Goal: Transaction & Acquisition: Purchase product/service

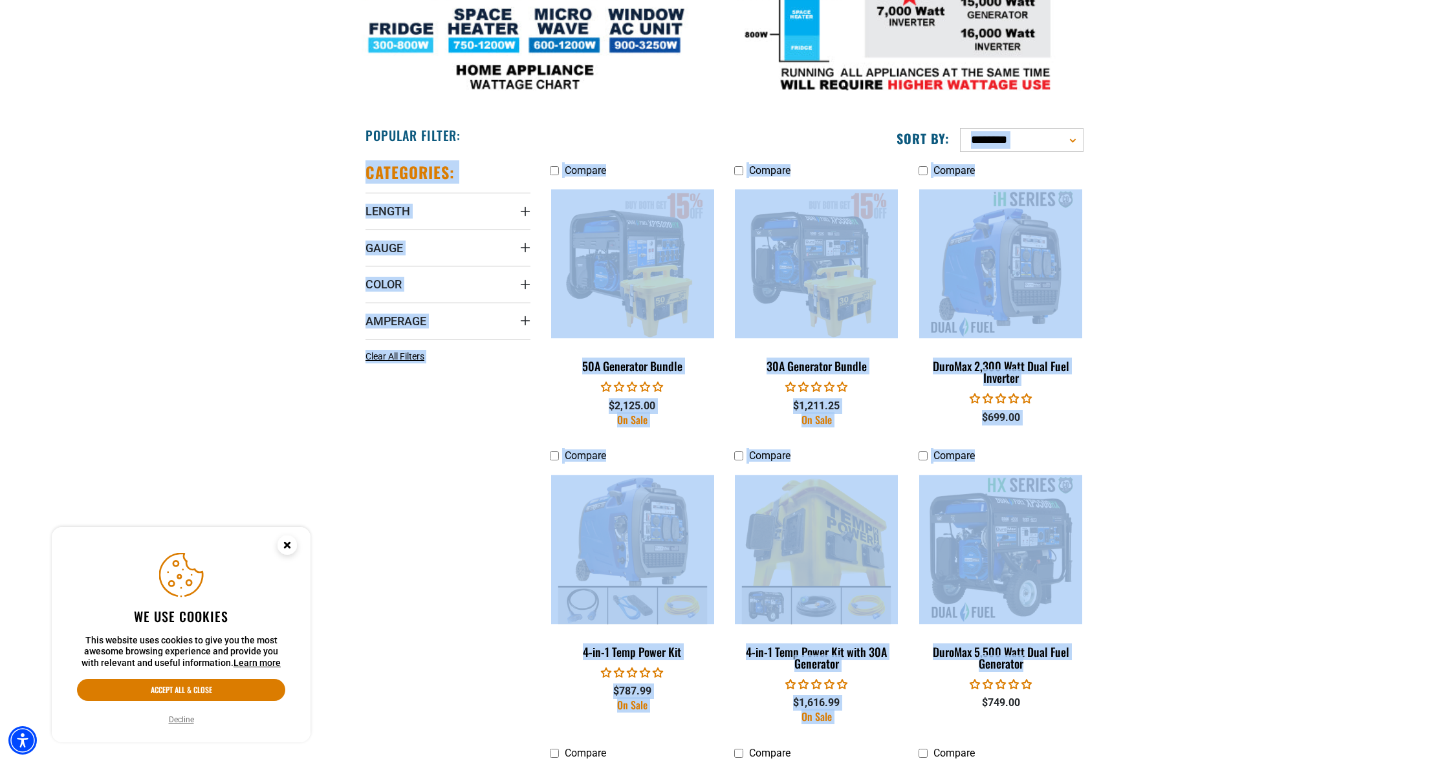
scroll to position [637, 0]
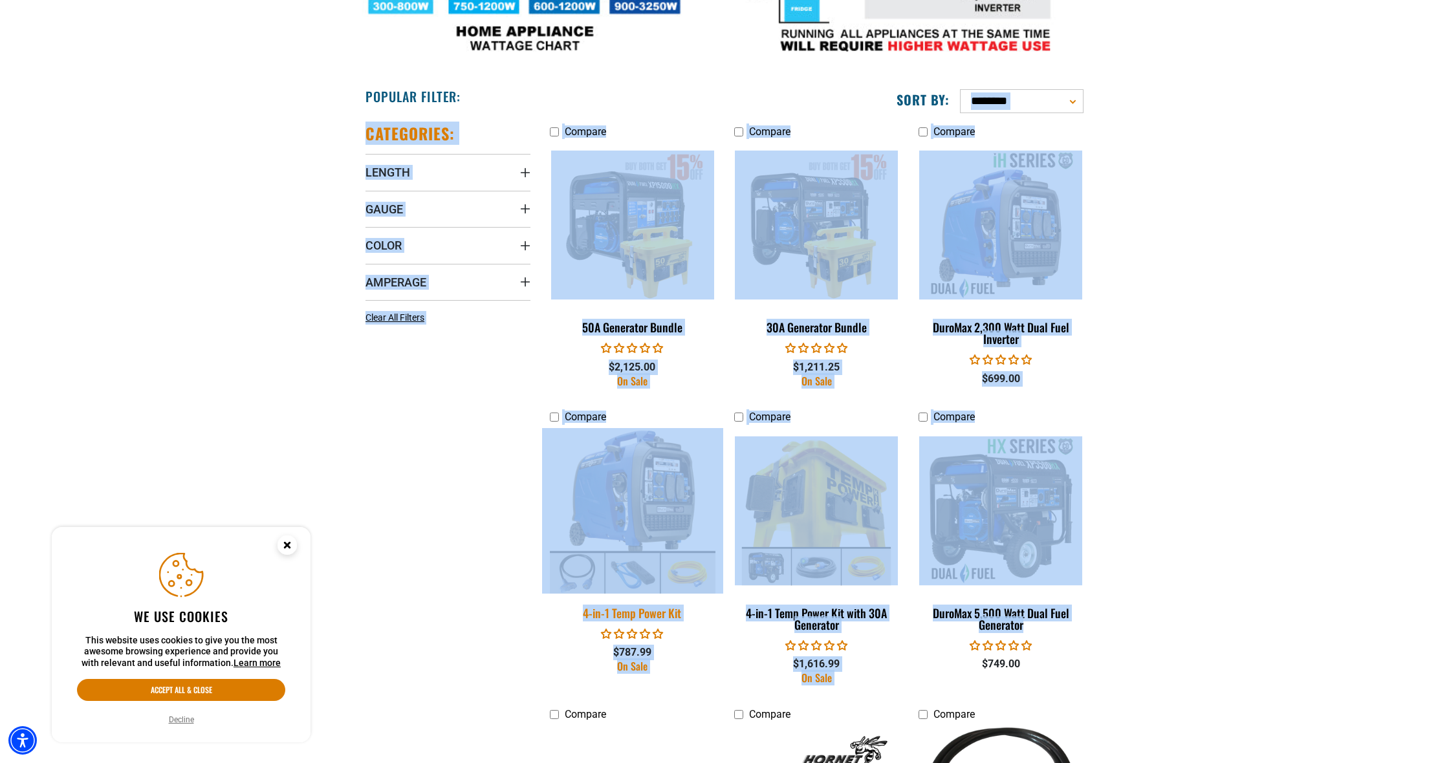
click at [652, 509] on img at bounding box center [632, 511] width 181 height 166
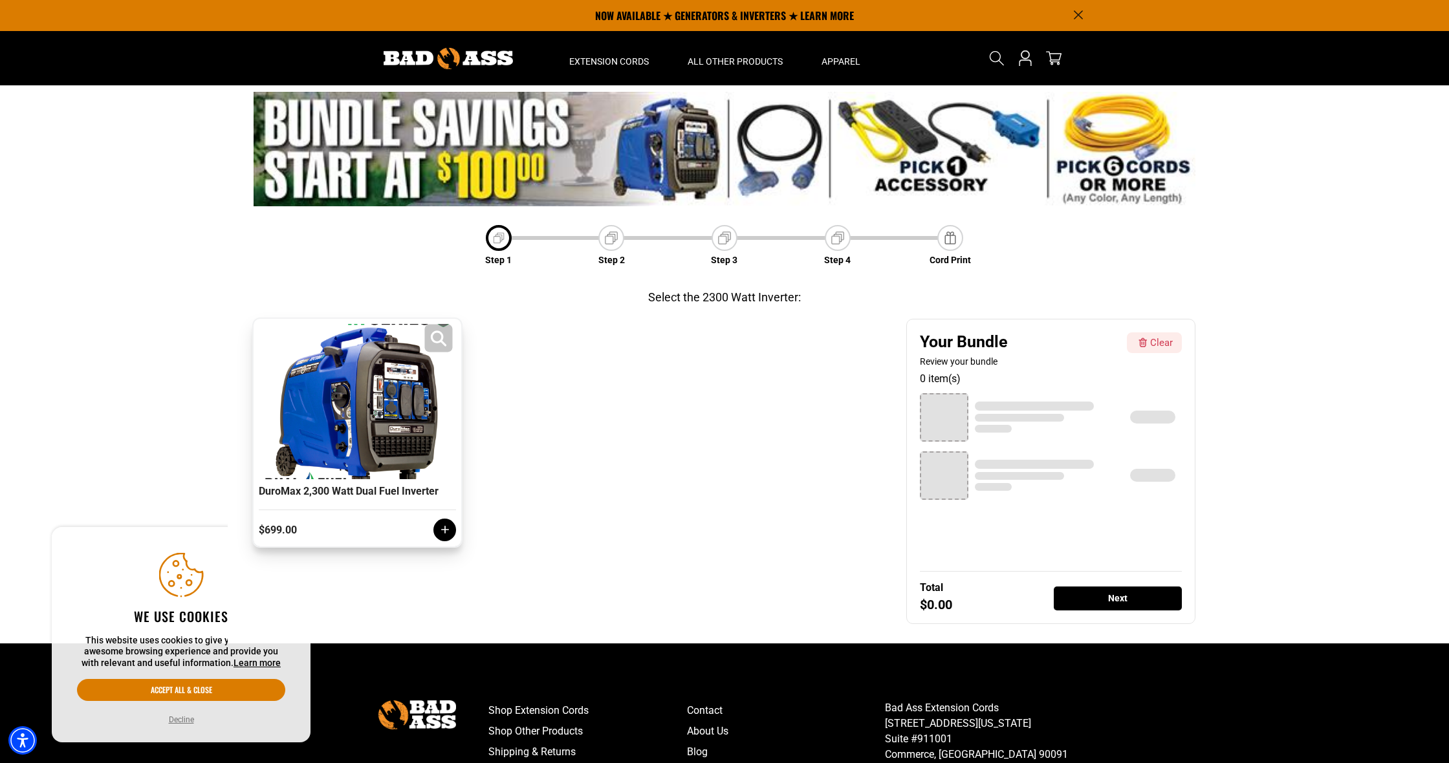
click at [417, 437] on div at bounding box center [357, 401] width 191 height 155
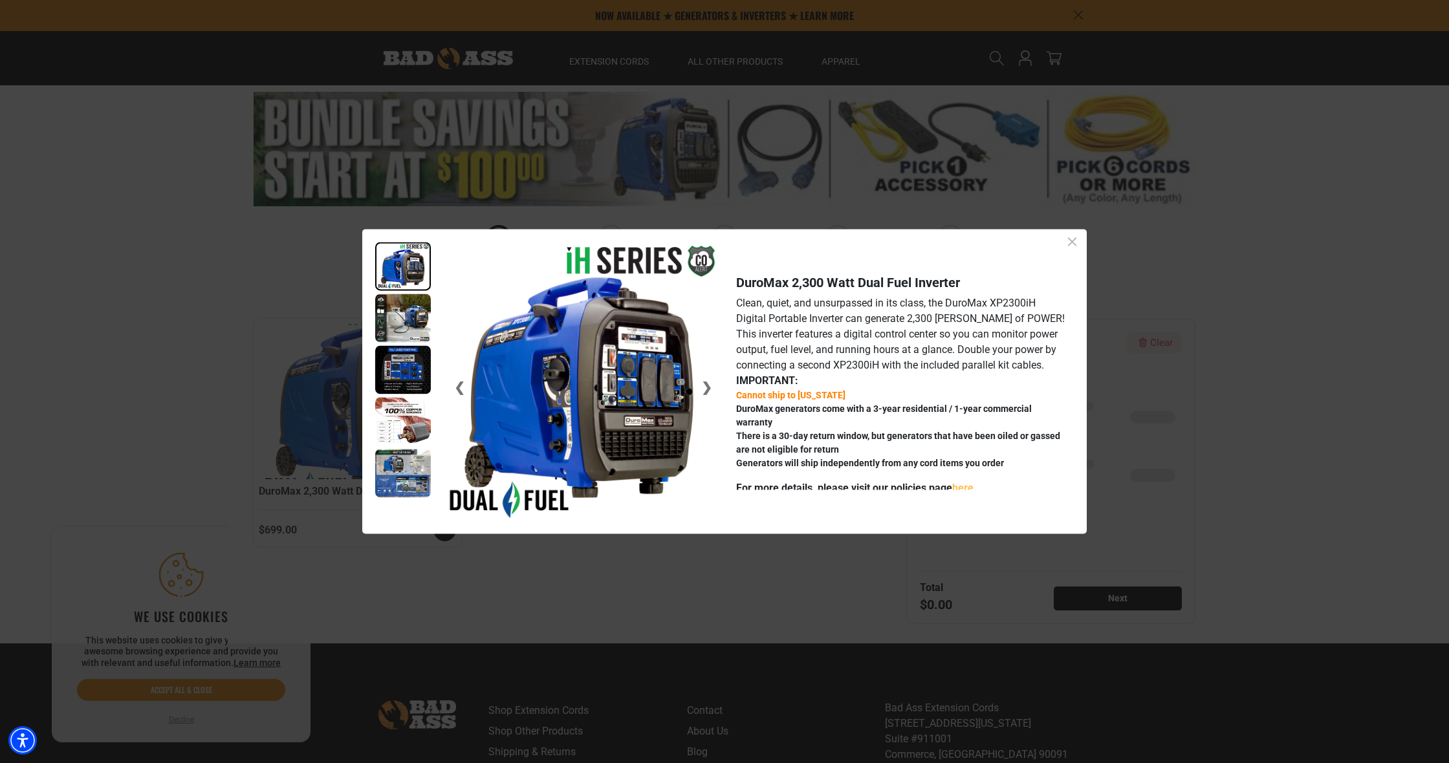
click at [402, 311] on img at bounding box center [403, 318] width 56 height 49
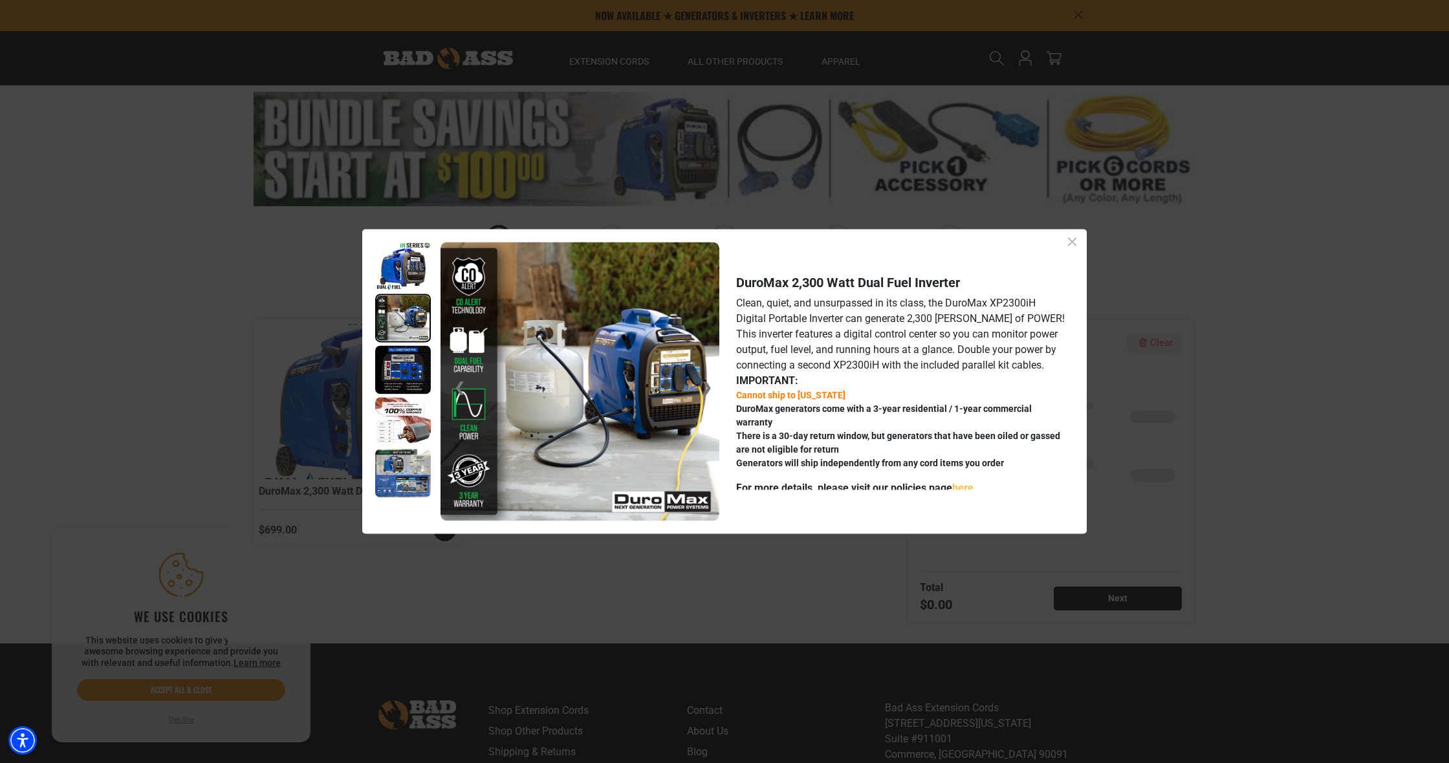
click at [400, 371] on img at bounding box center [403, 369] width 56 height 49
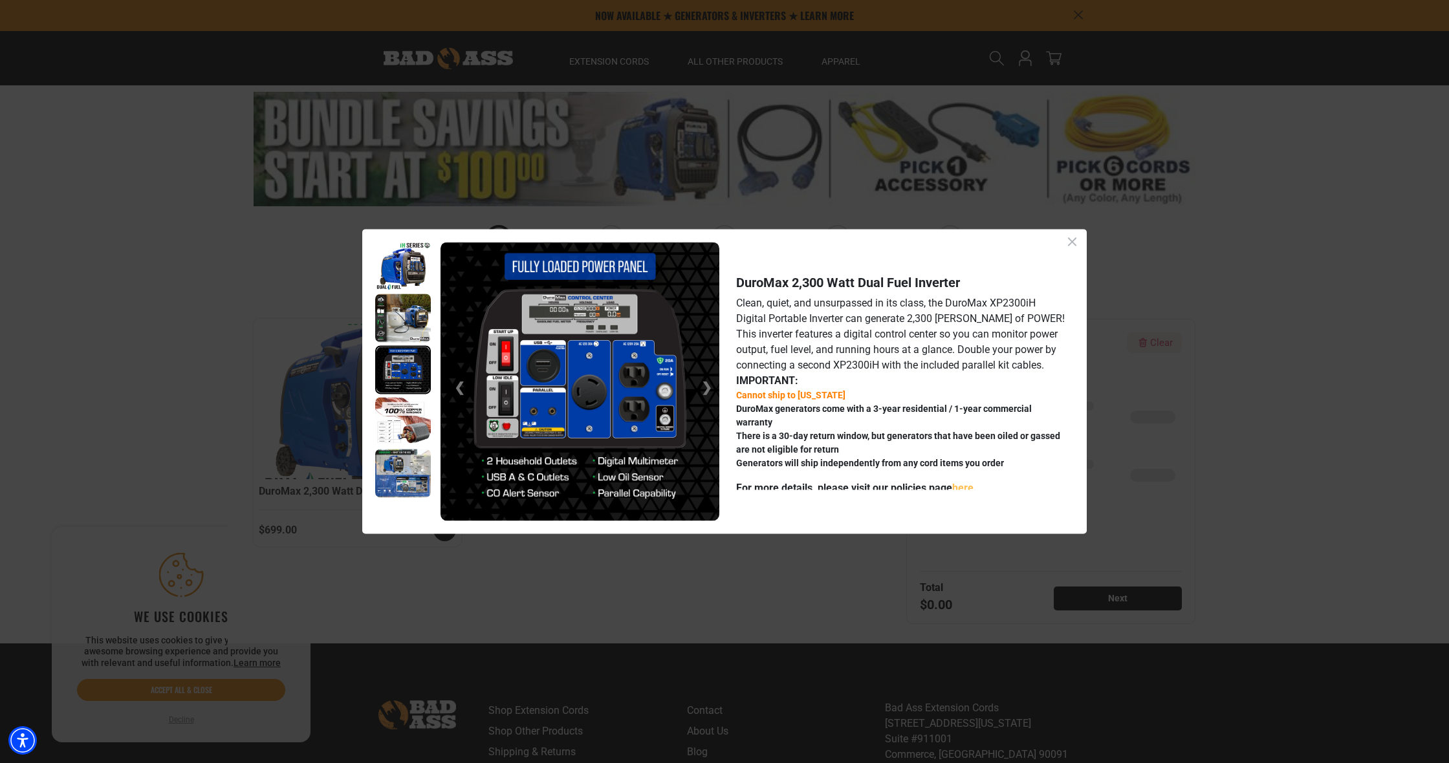
click at [398, 409] on img at bounding box center [403, 421] width 56 height 49
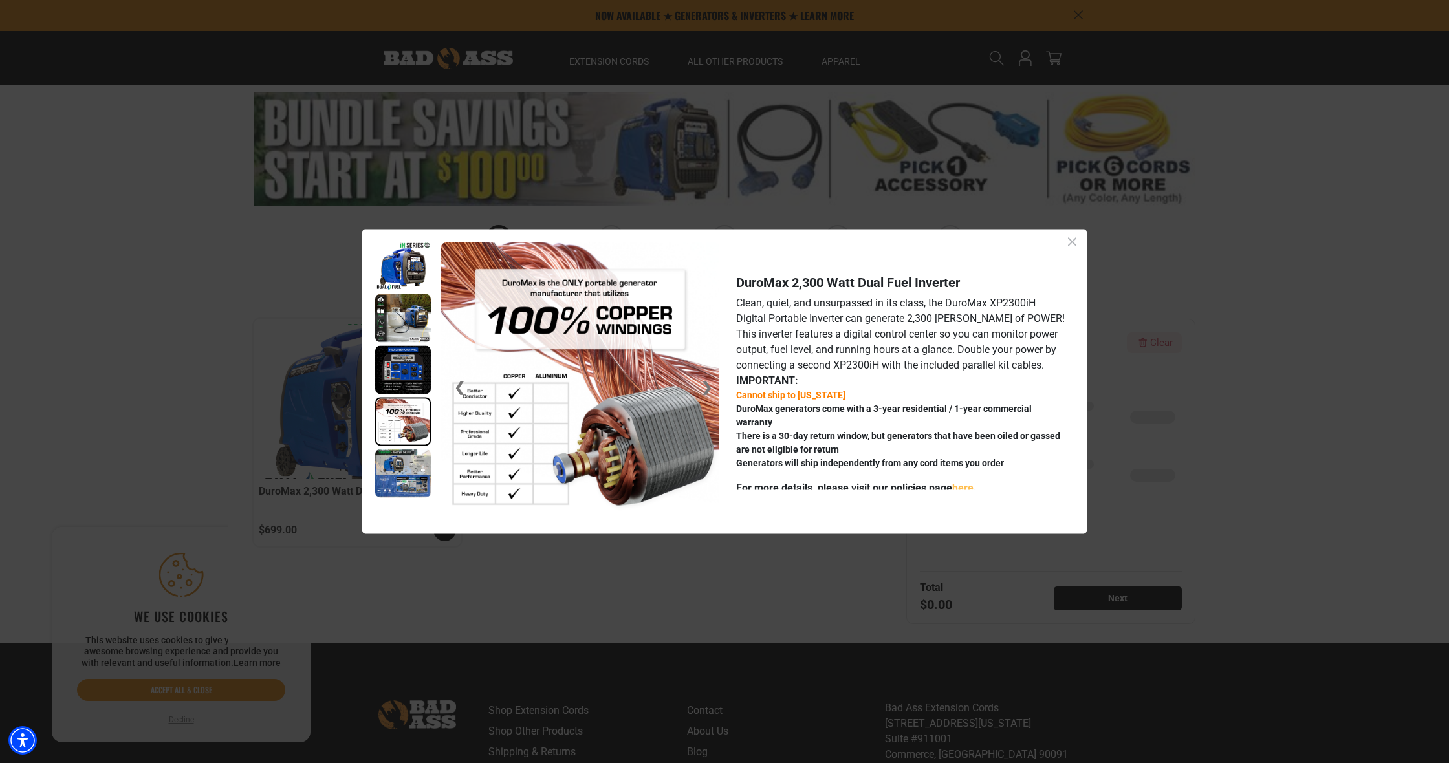
click at [404, 455] on img at bounding box center [403, 473] width 56 height 49
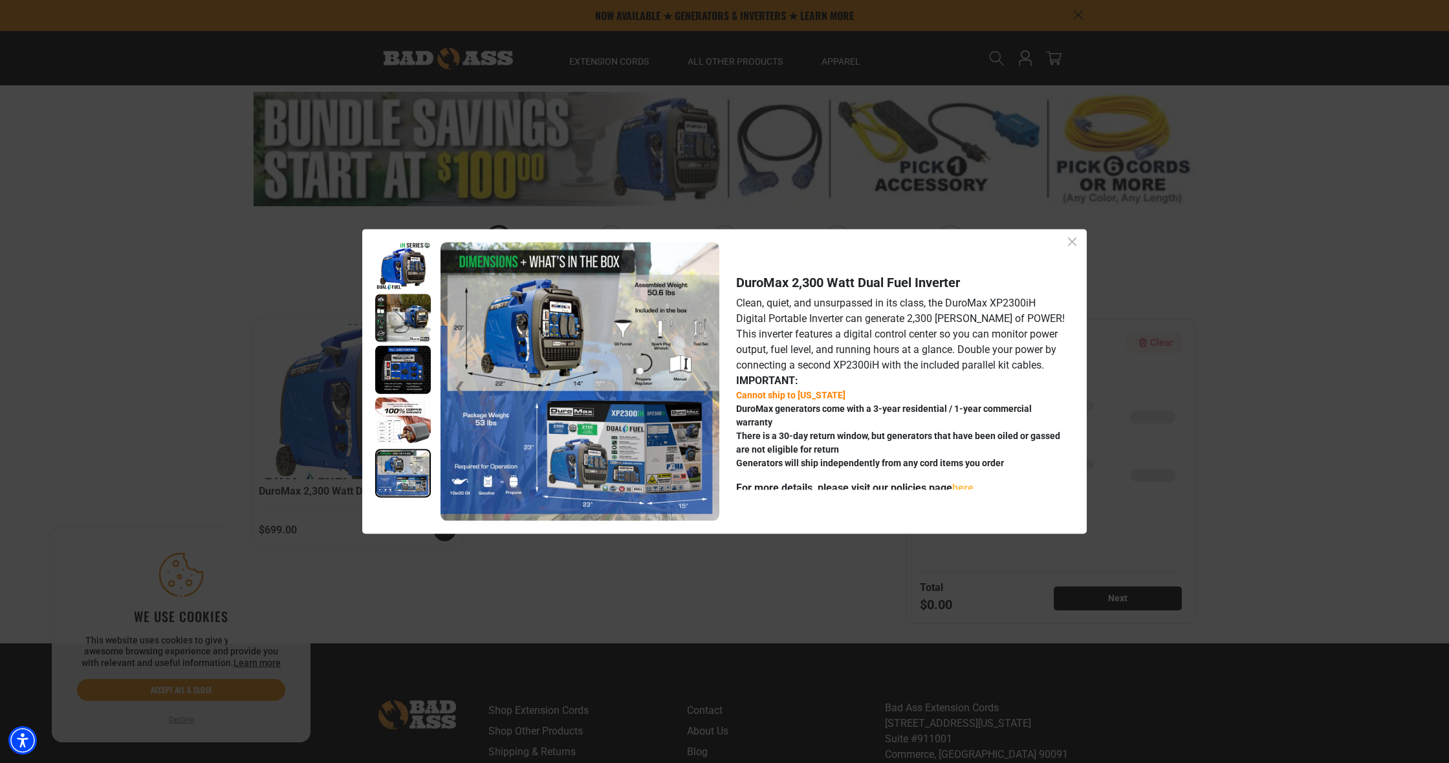
click at [1075, 241] on icon "Close dialog" at bounding box center [1072, 242] width 16 height 16
